Goal: Task Accomplishment & Management: Manage account settings

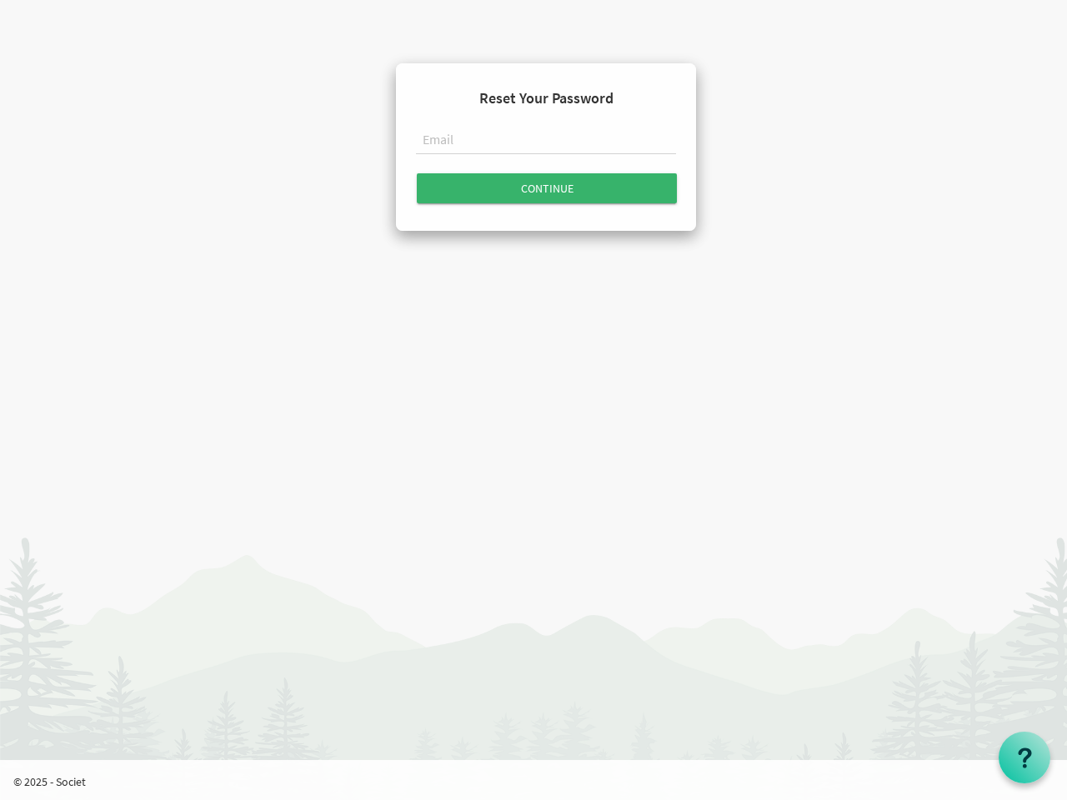
click at [546, 143] on input "text" at bounding box center [546, 141] width 260 height 28
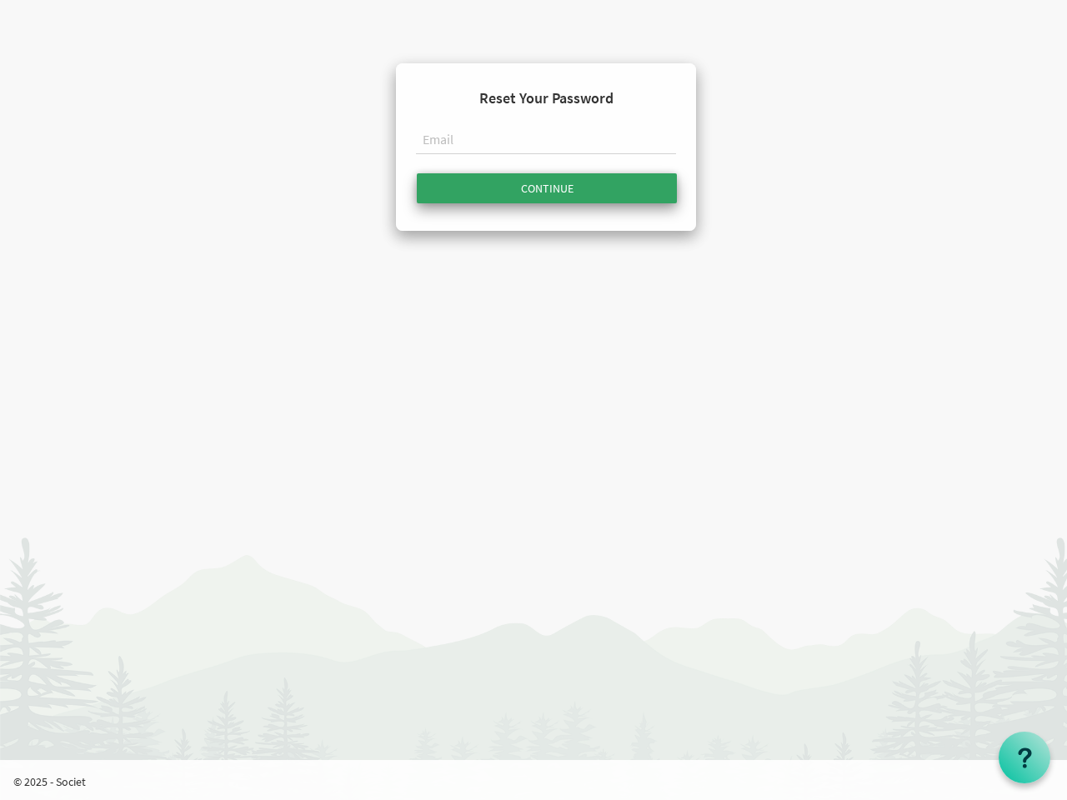
click at [547, 188] on input "Continue" at bounding box center [547, 188] width 260 height 30
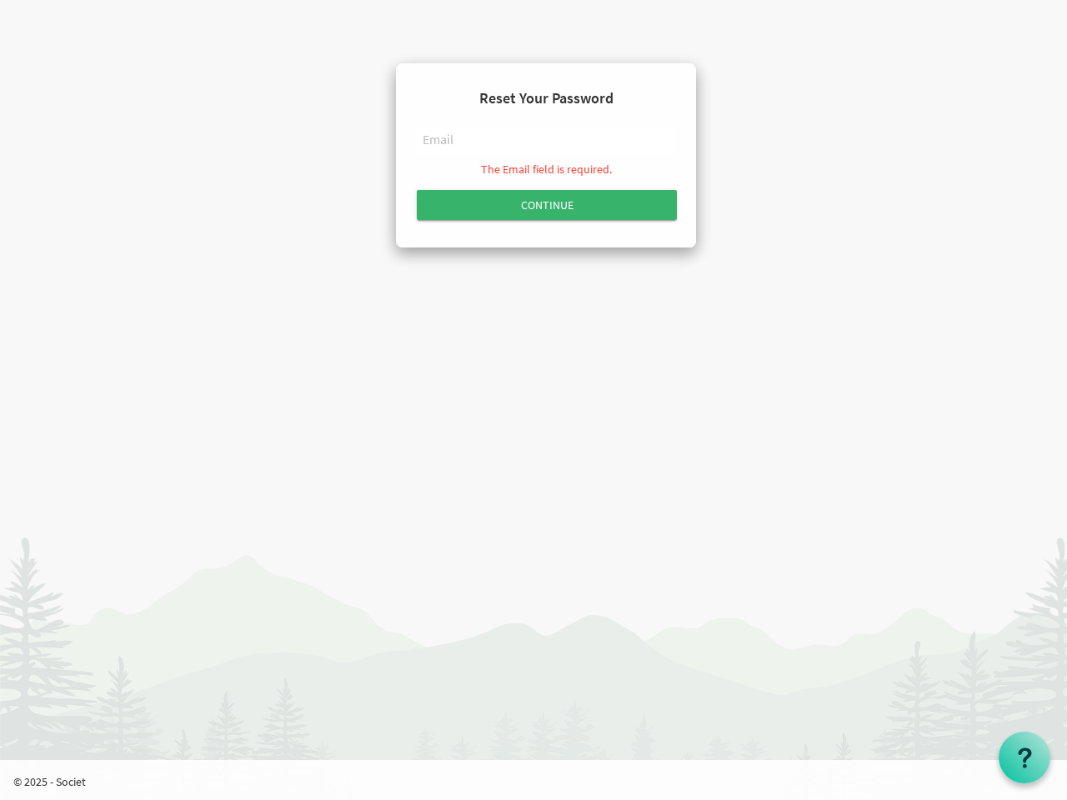
click at [1025, 758] on use at bounding box center [1024, 758] width 13 height 20
